Goal: Task Accomplishment & Management: Use online tool/utility

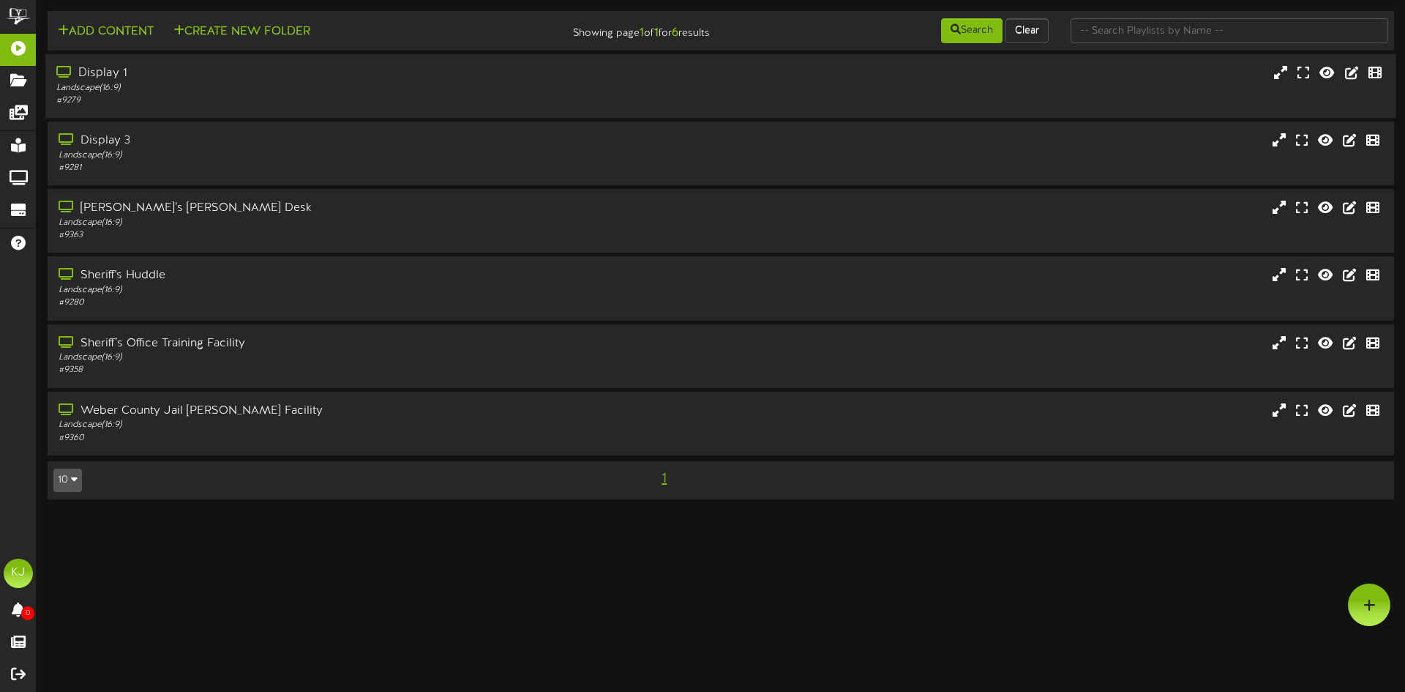
click at [91, 72] on div "Display 1" at bounding box center [326, 73] width 541 height 17
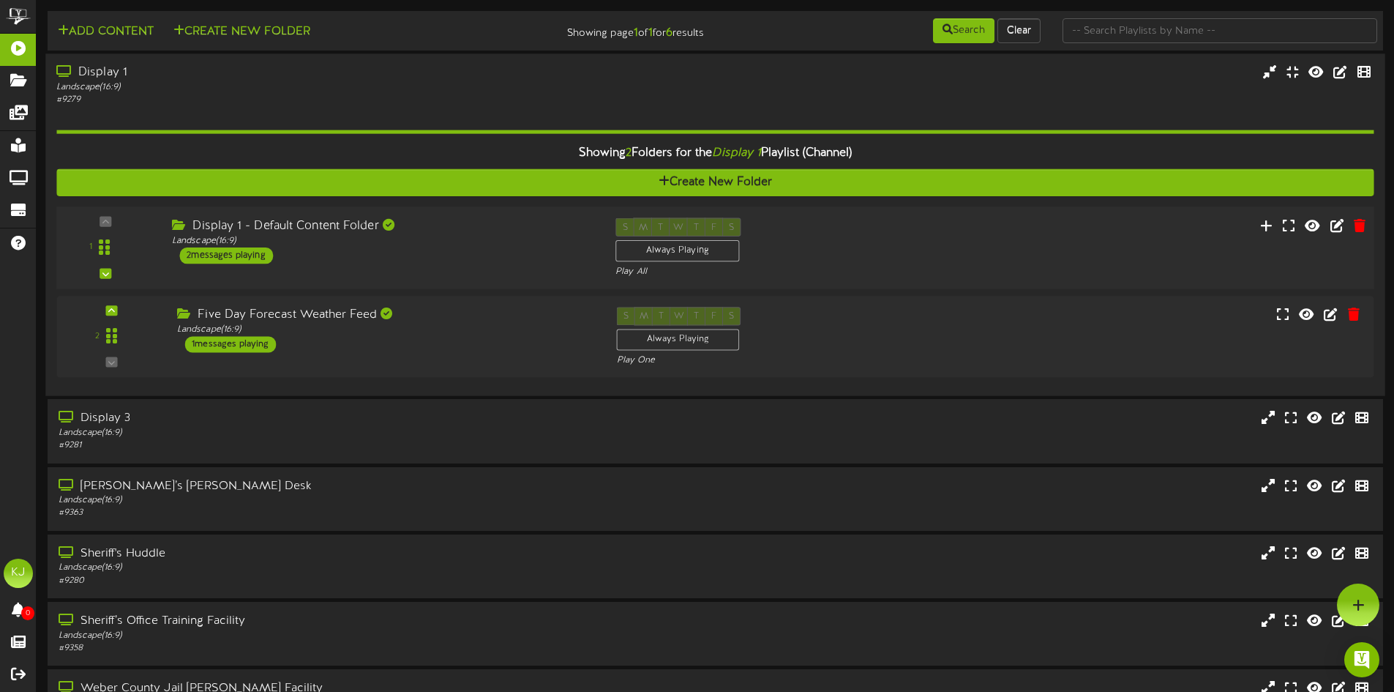
click at [303, 219] on div "Display 1 - Default Content Folder" at bounding box center [383, 225] width 422 height 17
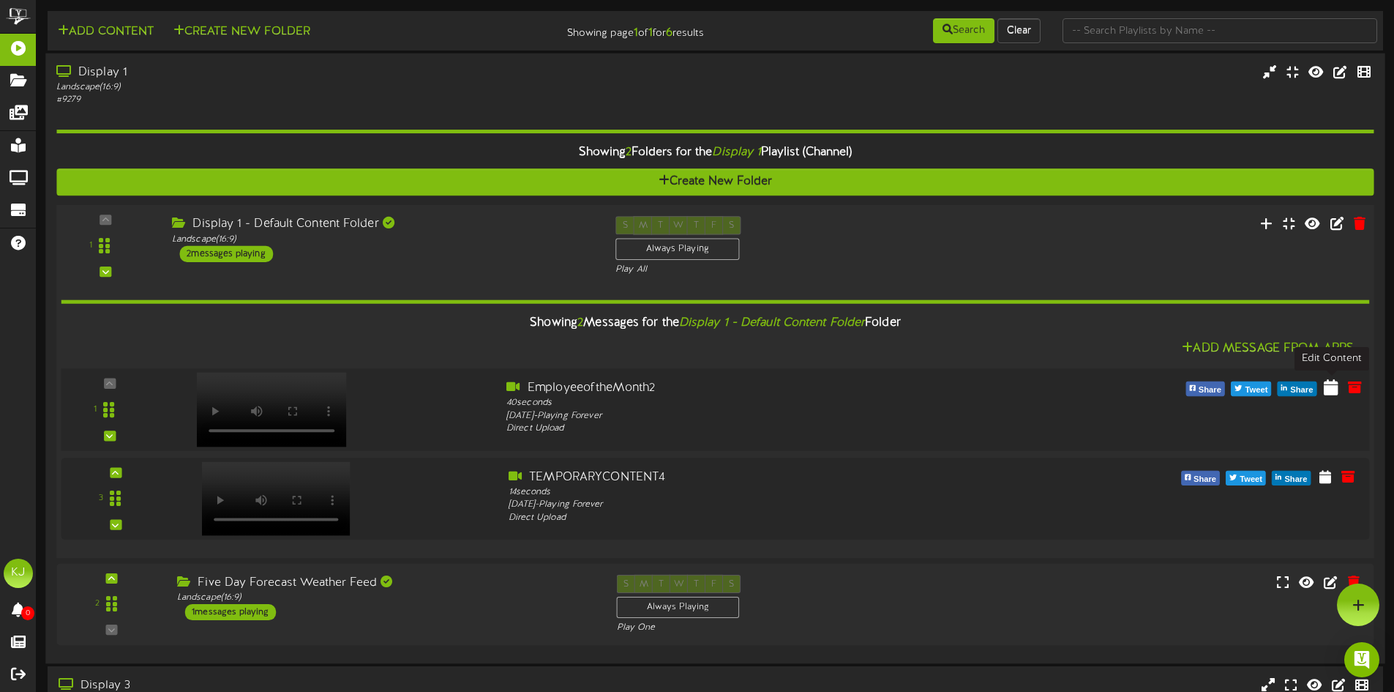
click at [1333, 386] on icon at bounding box center [1331, 386] width 15 height 16
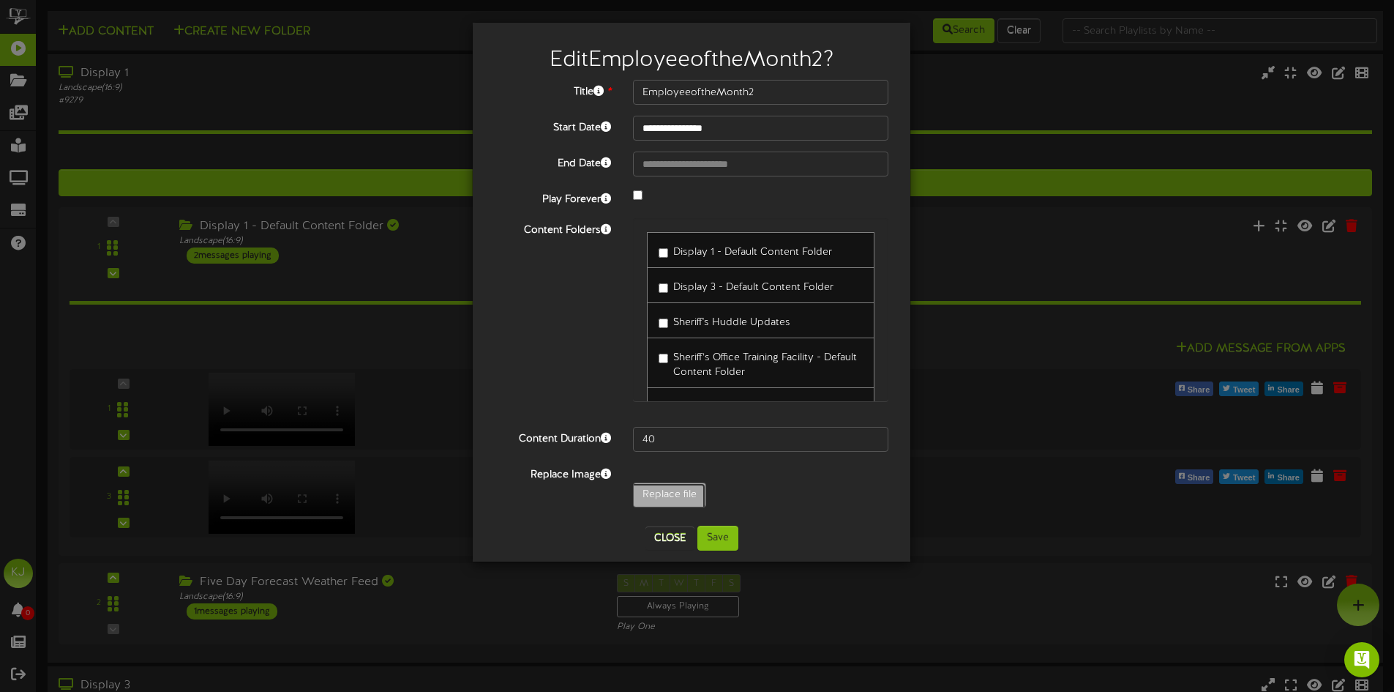
type input "**********"
type input "EmployeeoftheMonth3"
click at [725, 534] on button "Save" at bounding box center [717, 537] width 41 height 25
